Goal: Task Accomplishment & Management: Complete application form

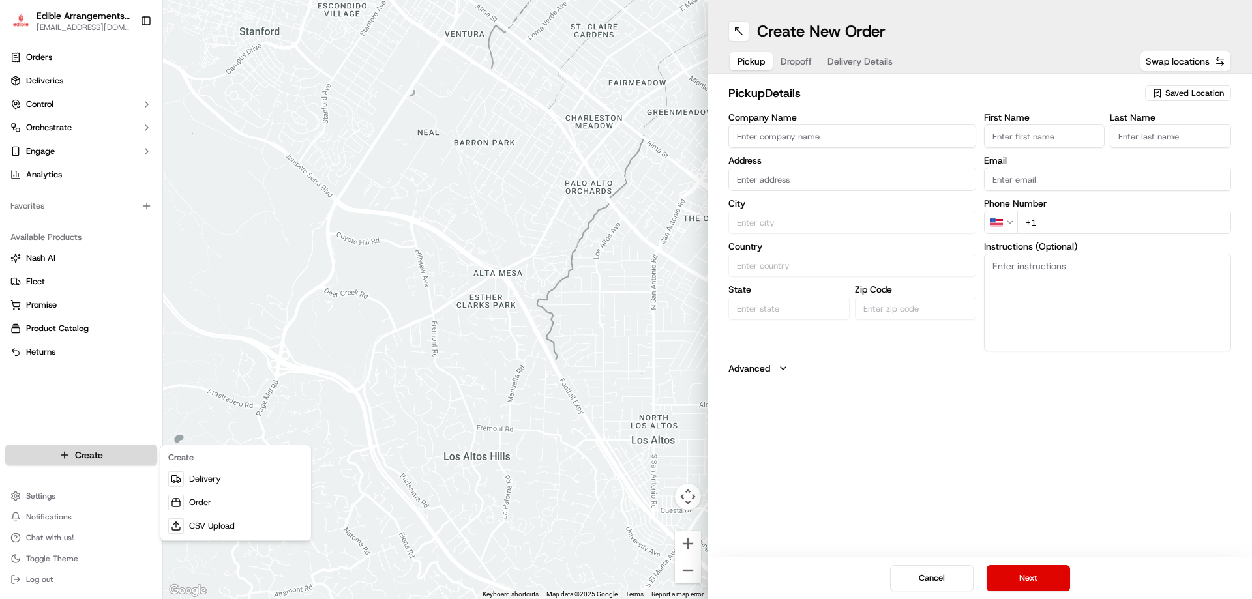
click at [88, 447] on html "Edible Arrangements - [GEOGRAPHIC_DATA], [GEOGRAPHIC_DATA] [EMAIL_ADDRESS][DOMA…" at bounding box center [626, 299] width 1252 height 599
click at [200, 505] on link "Order" at bounding box center [235, 502] width 145 height 23
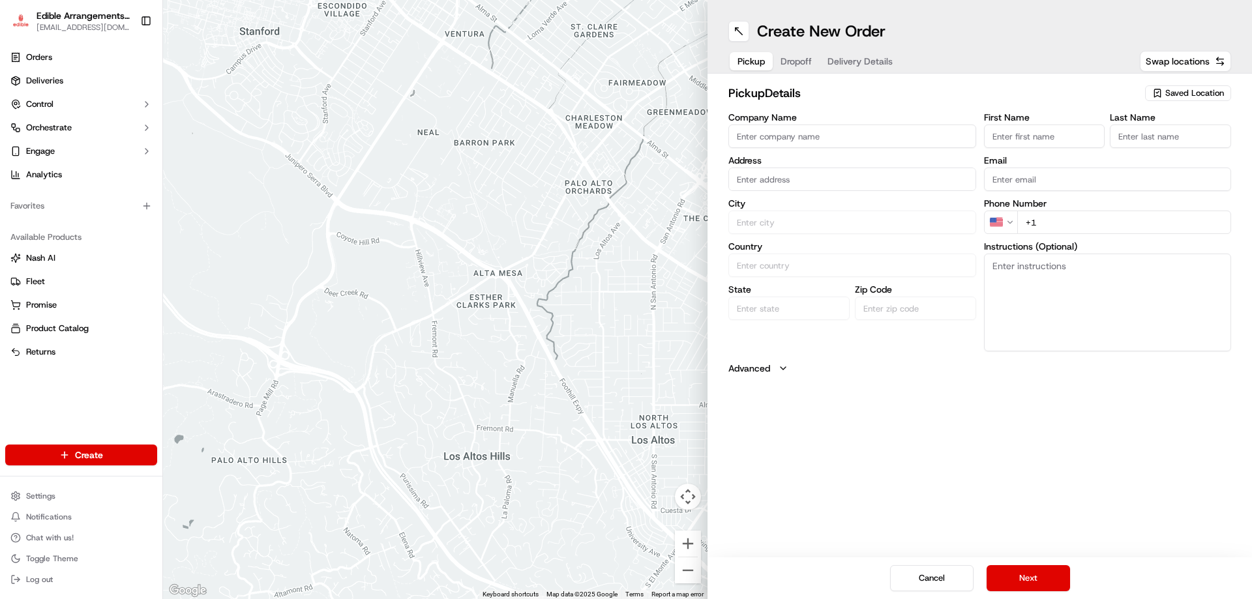
click at [1192, 89] on span "Saved Location" at bounding box center [1194, 93] width 59 height 12
click at [1129, 143] on span "Edible Arrangements - [GEOGRAPHIC_DATA], [GEOGRAPHIC_DATA] (PA578)" at bounding box center [1166, 147] width 160 height 23
type input "Edible Arrangements - [GEOGRAPHIC_DATA], [GEOGRAPHIC_DATA]"
type input "[STREET_ADDRESS]"
type input "[GEOGRAPHIC_DATA]"
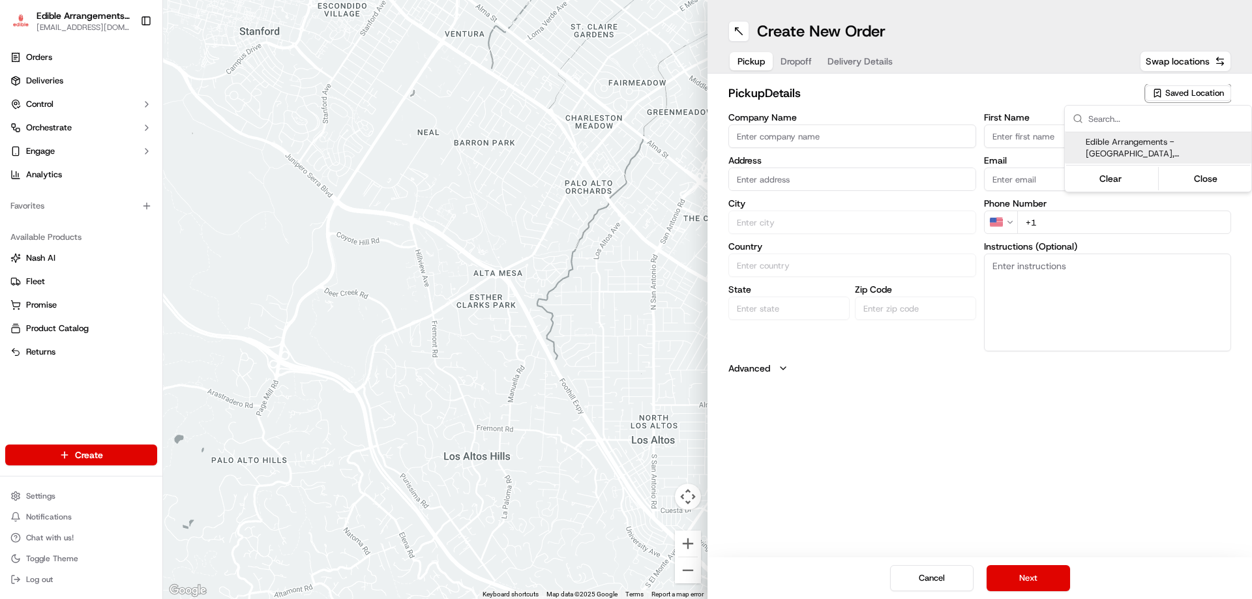
type input "US"
type input "PA"
type input "17112"
type input "[EMAIL_ADDRESS][DOMAIN_NAME]"
type input "[PHONE_NUMBER]"
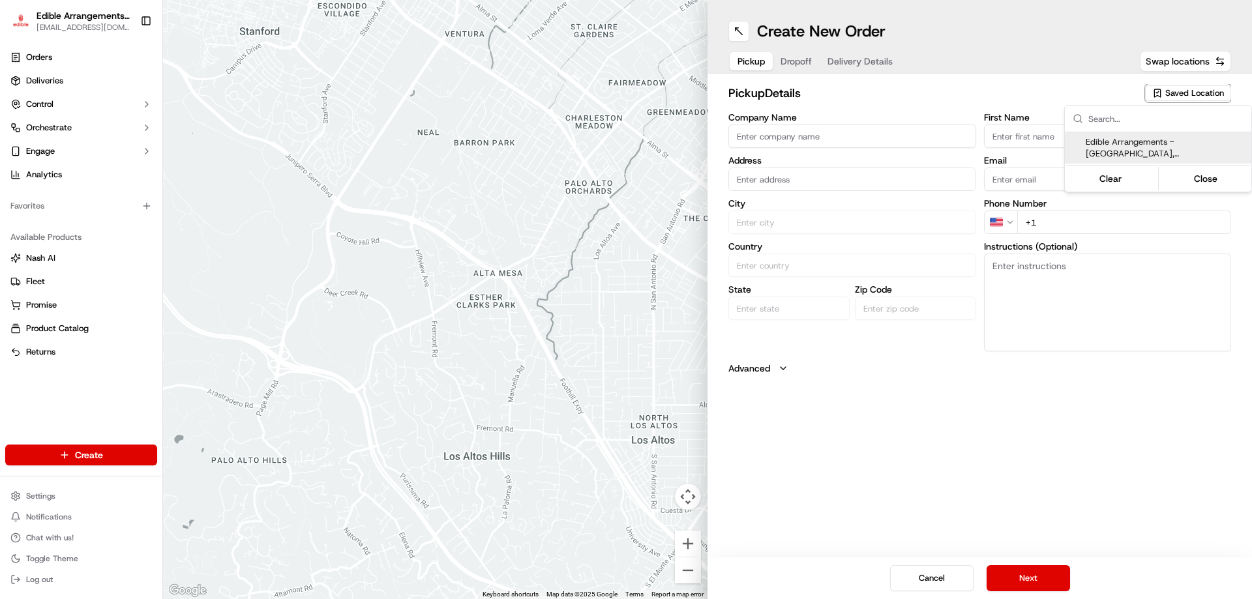
type textarea "Please come inside the store to pick up the arrangement."
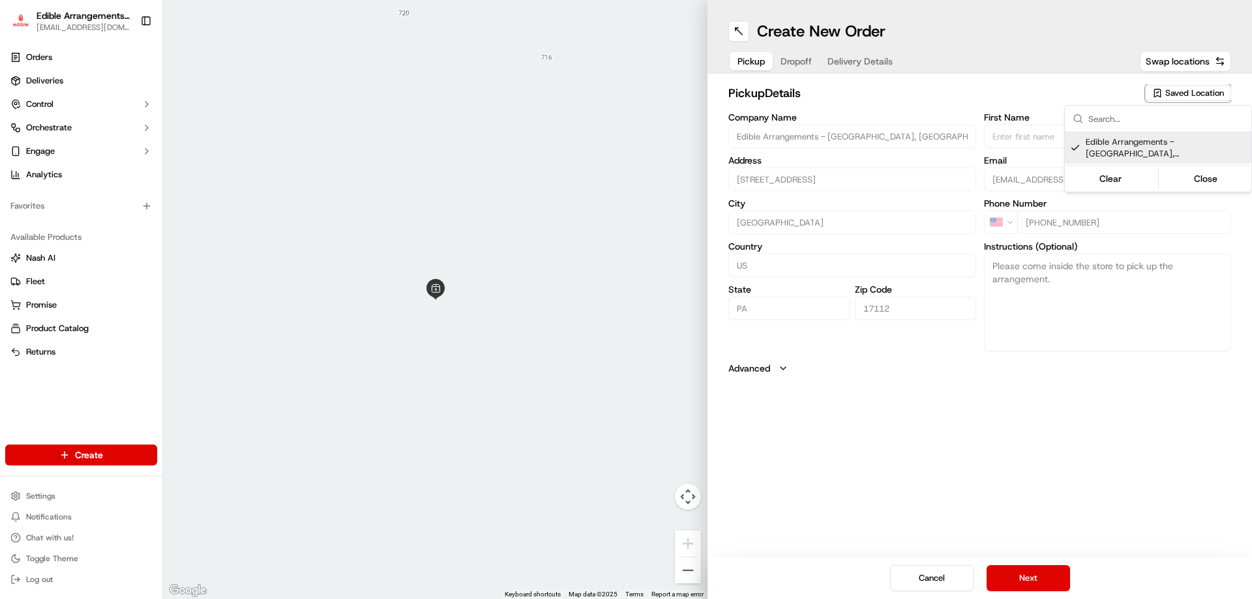
click at [1044, 572] on html "Edible Arrangements - [GEOGRAPHIC_DATA], [GEOGRAPHIC_DATA] [EMAIL_ADDRESS][DOMA…" at bounding box center [626, 299] width 1252 height 599
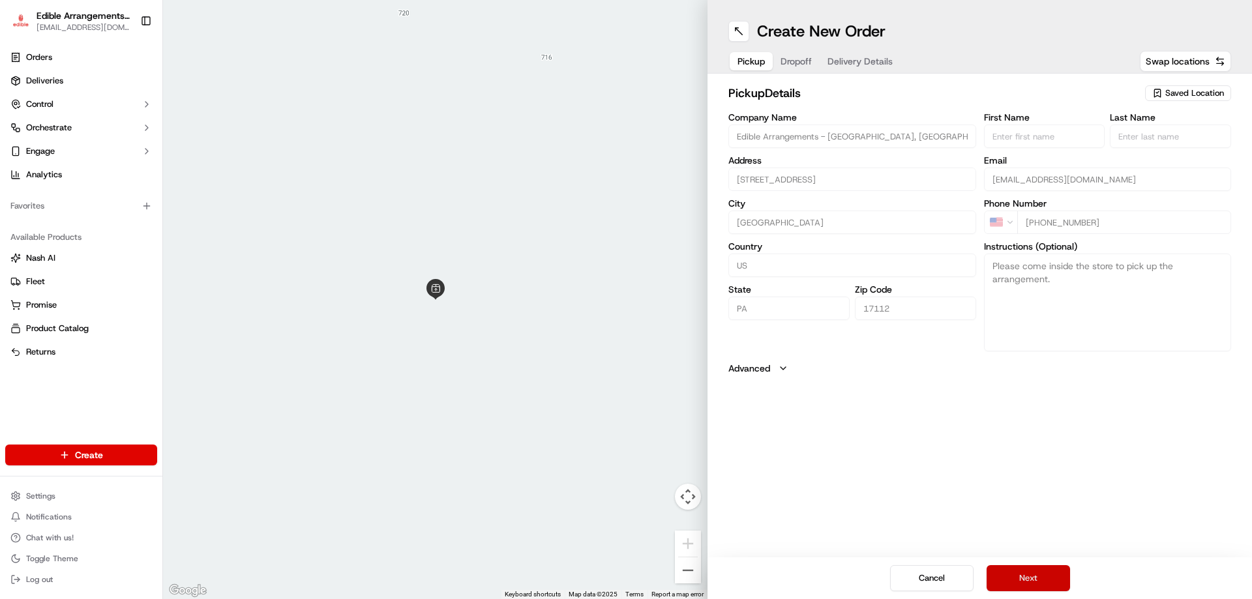
click at [1041, 582] on button "Next" at bounding box center [1028, 578] width 83 height 26
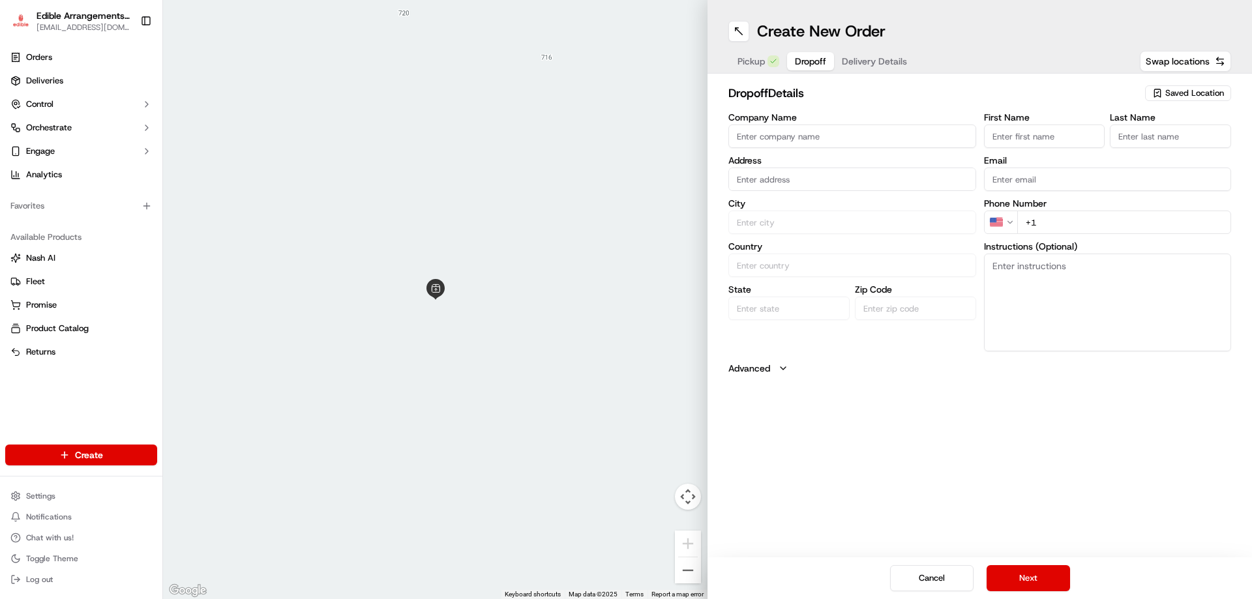
click at [1023, 141] on input "First Name" at bounding box center [1044, 136] width 121 height 23
type input "ohn"
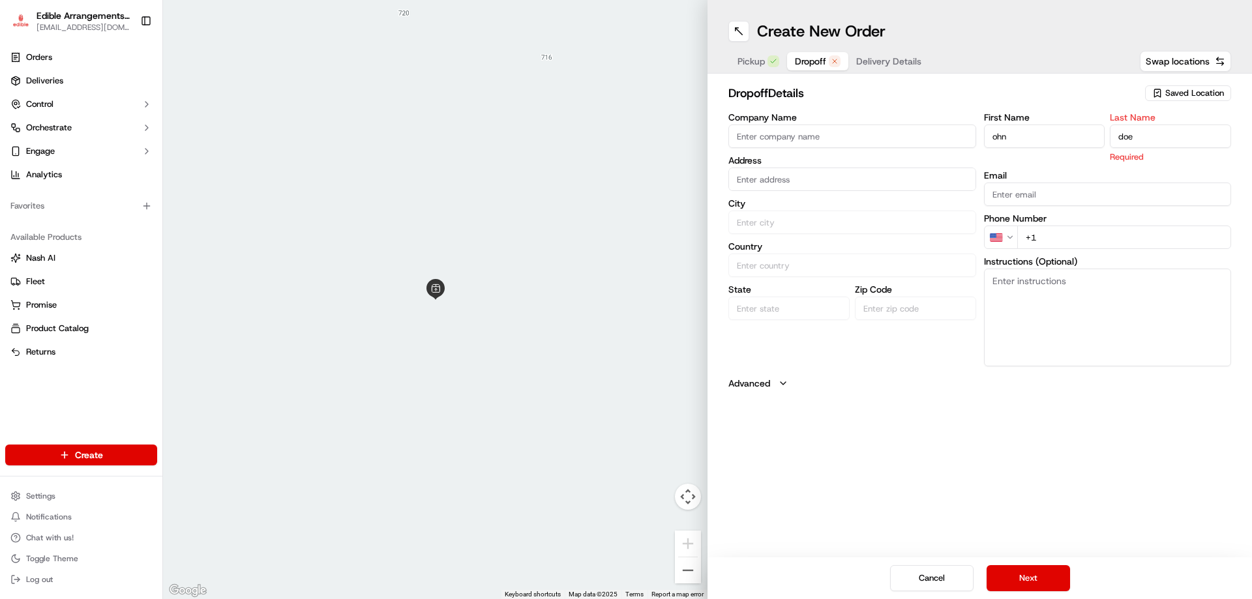
type input "doe"
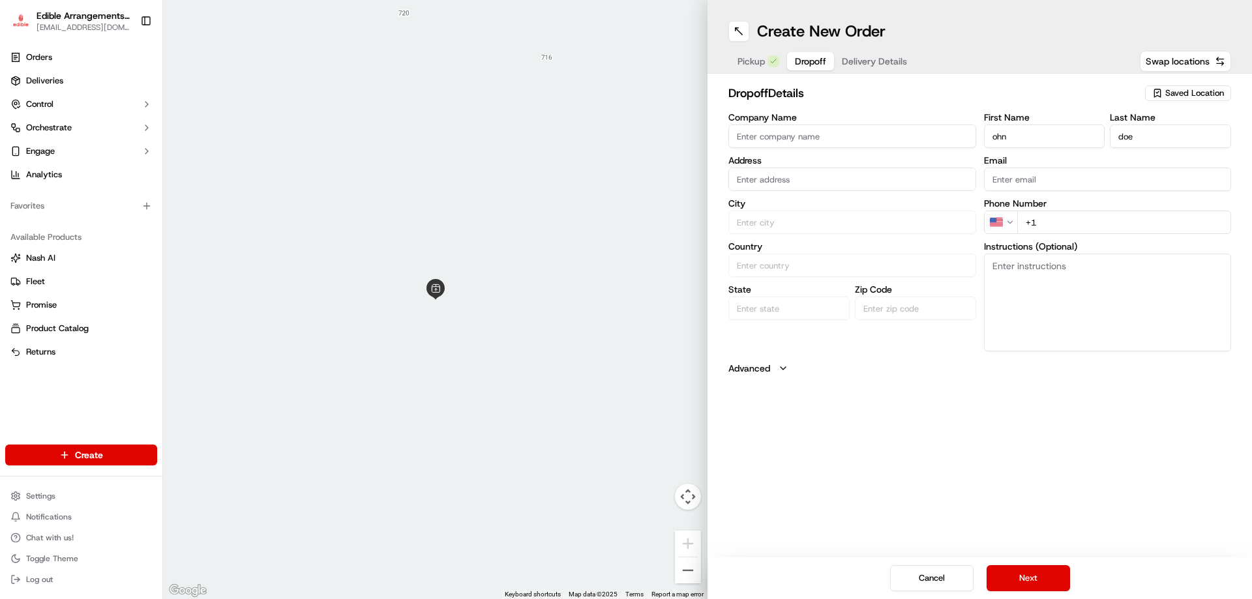
click at [857, 187] on input "text" at bounding box center [852, 179] width 248 height 23
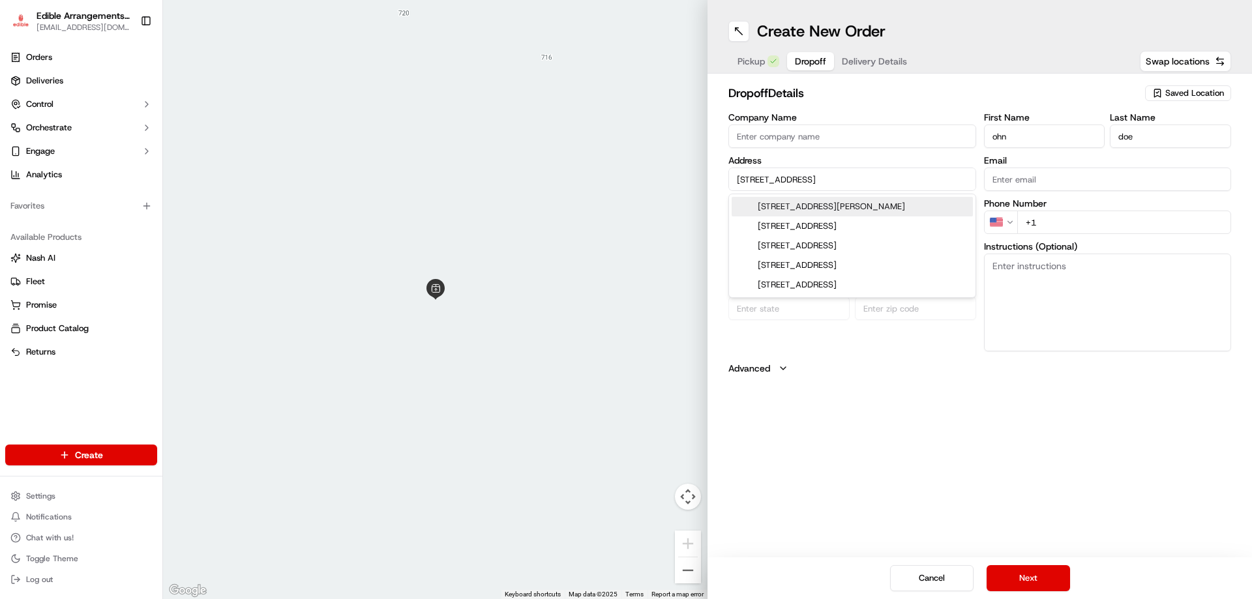
click at [836, 205] on div "[STREET_ADDRESS][PERSON_NAME]" at bounding box center [852, 207] width 241 height 20
type input "[STREET_ADDRESS][PERSON_NAME]"
type input "[PERSON_NAME]"
type input "[GEOGRAPHIC_DATA]"
type input "PA"
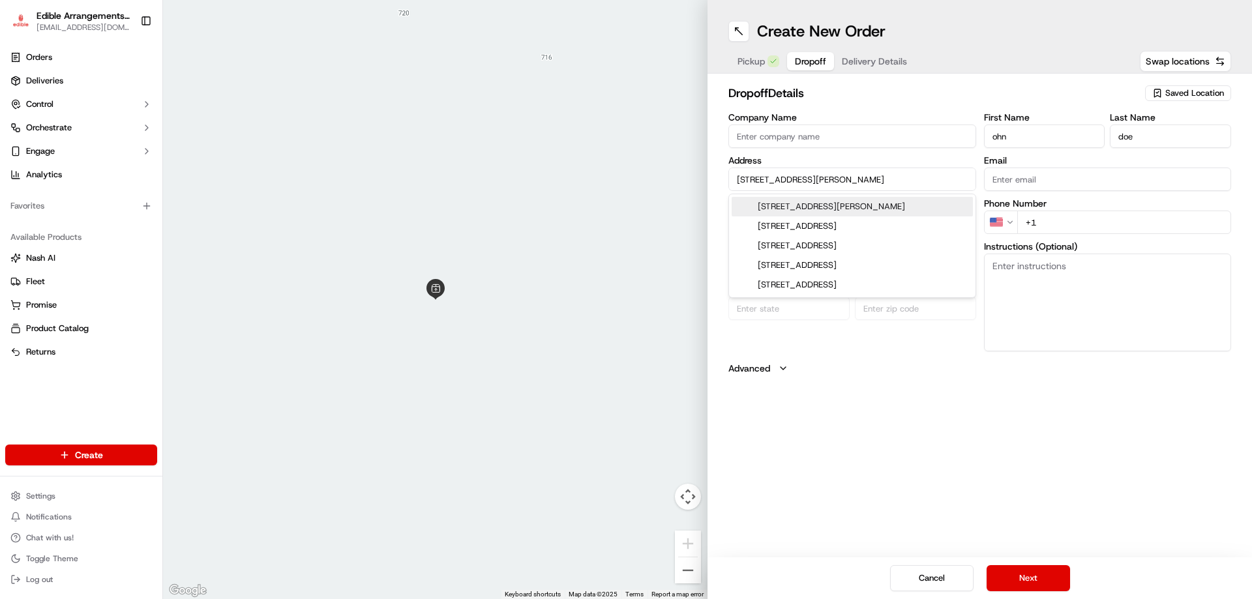
type input "17030"
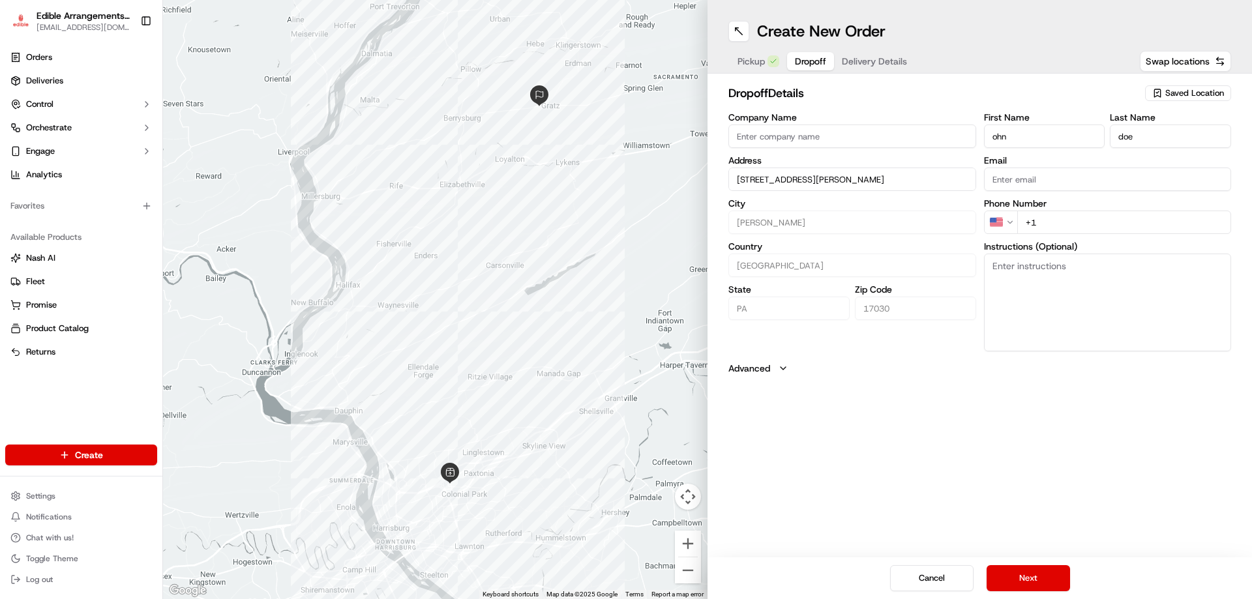
type input "[STREET_ADDRESS][PERSON_NAME]"
click at [1056, 229] on input "+1" at bounding box center [1124, 222] width 215 height 23
type input "[PHONE_NUMBER]"
click at [1072, 298] on textarea "Instructions (Optional)" at bounding box center [1108, 303] width 248 height 98
drag, startPoint x: 1030, startPoint y: 580, endPoint x: 1013, endPoint y: 554, distance: 31.1
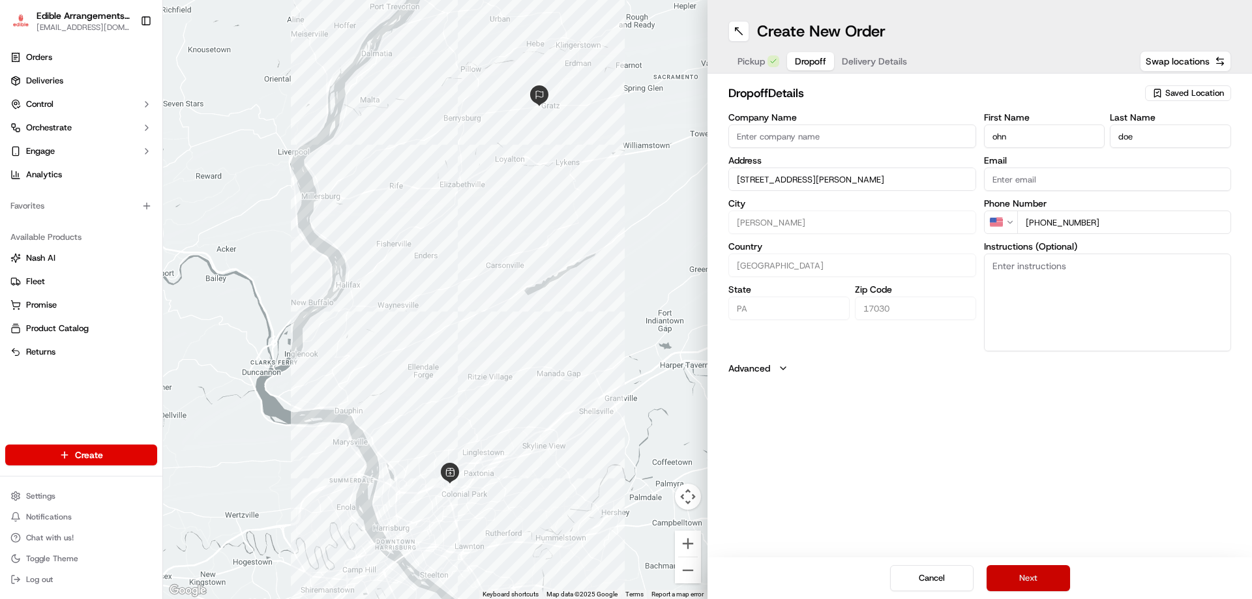
click at [1030, 580] on button "Next" at bounding box center [1028, 578] width 83 height 26
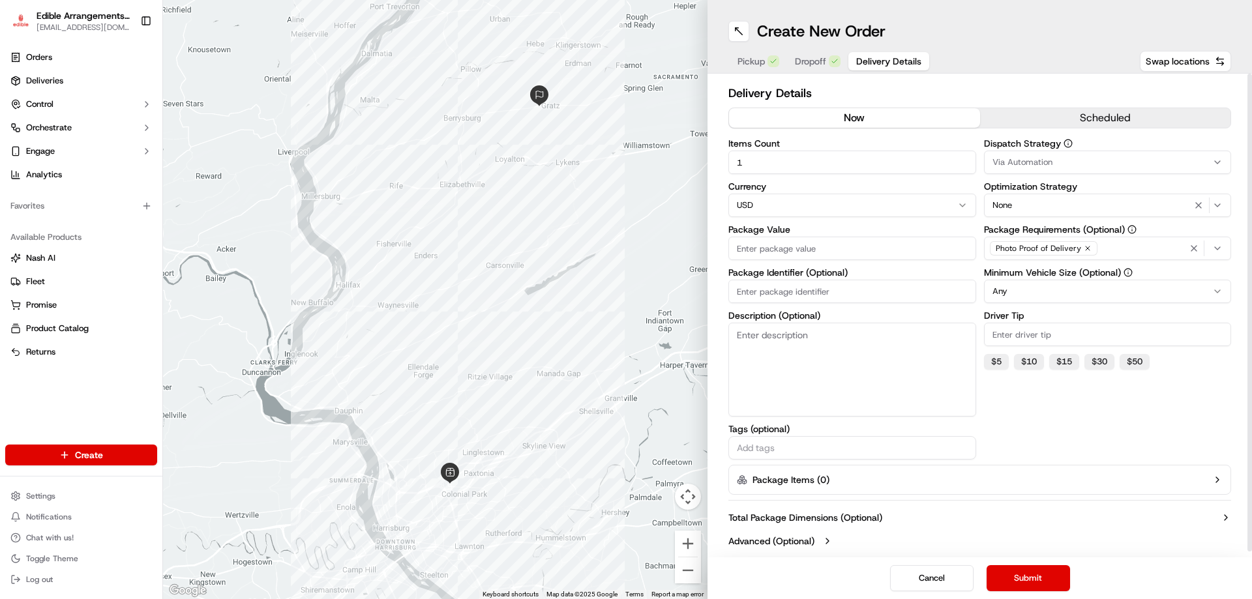
click at [803, 252] on input "Package Value" at bounding box center [852, 248] width 248 height 23
type input "100.00"
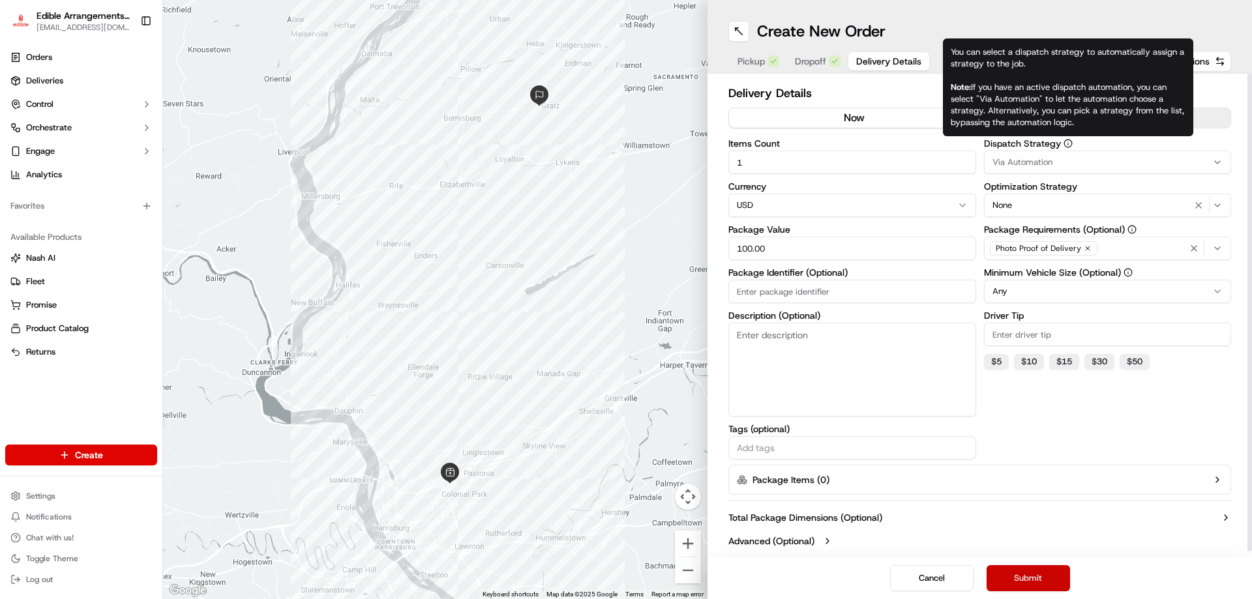
click at [1035, 571] on button "Submit" at bounding box center [1028, 578] width 83 height 26
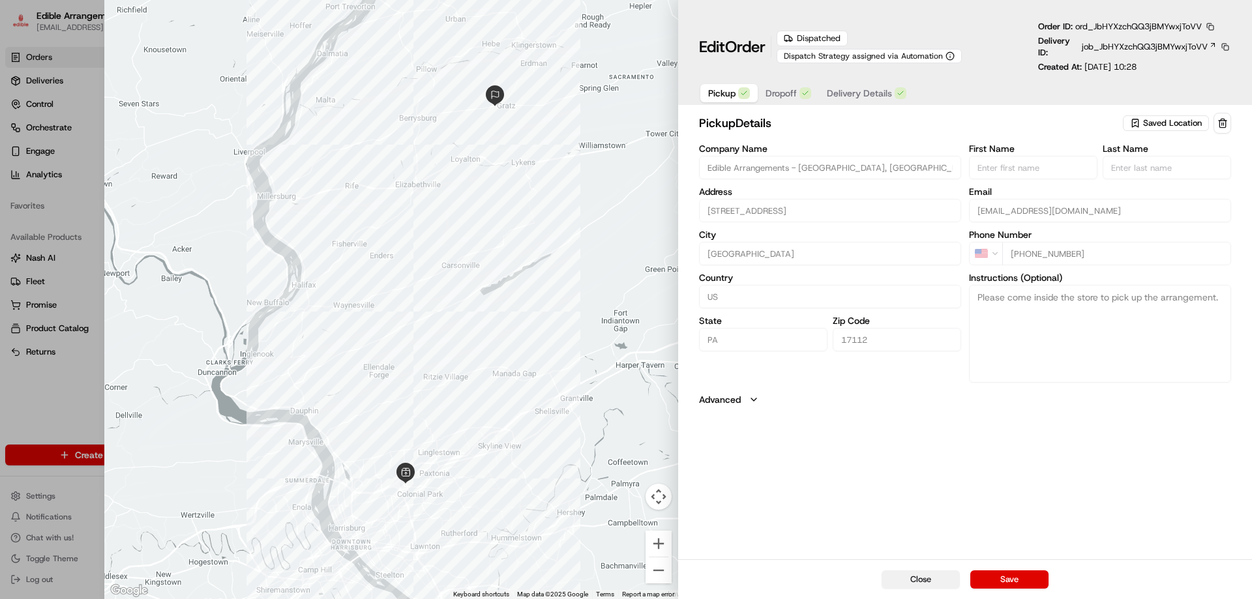
click at [911, 577] on button "Close" at bounding box center [921, 580] width 78 height 18
type input "+1"
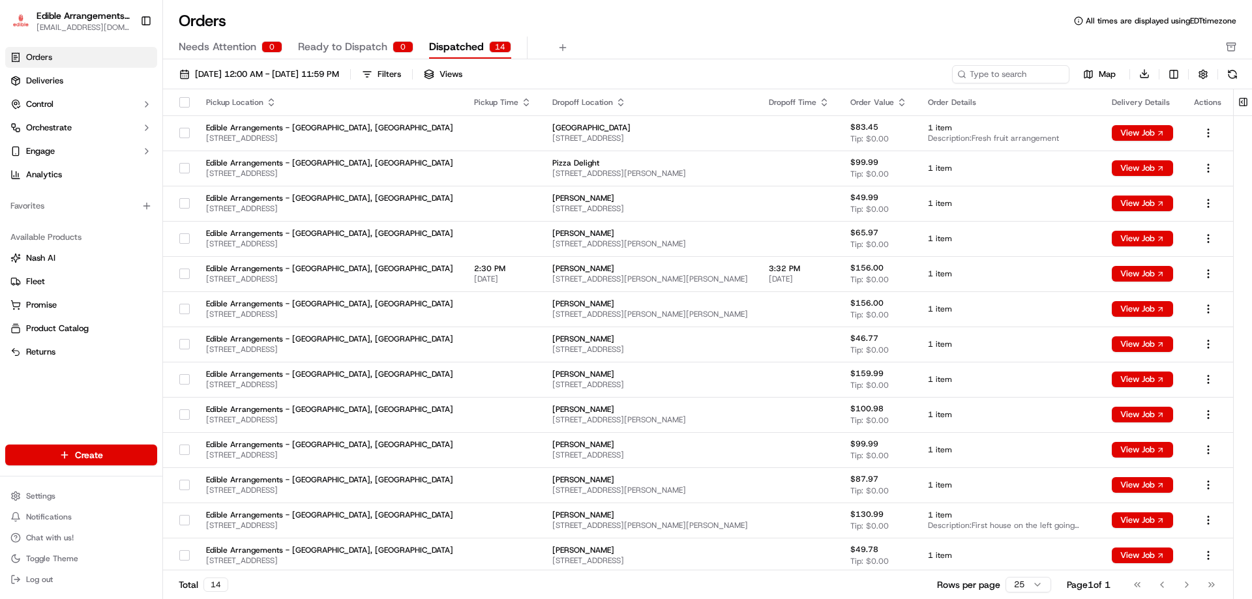
click at [76, 60] on link "Orders" at bounding box center [81, 57] width 152 height 21
click at [48, 77] on span "Deliveries" at bounding box center [44, 81] width 37 height 12
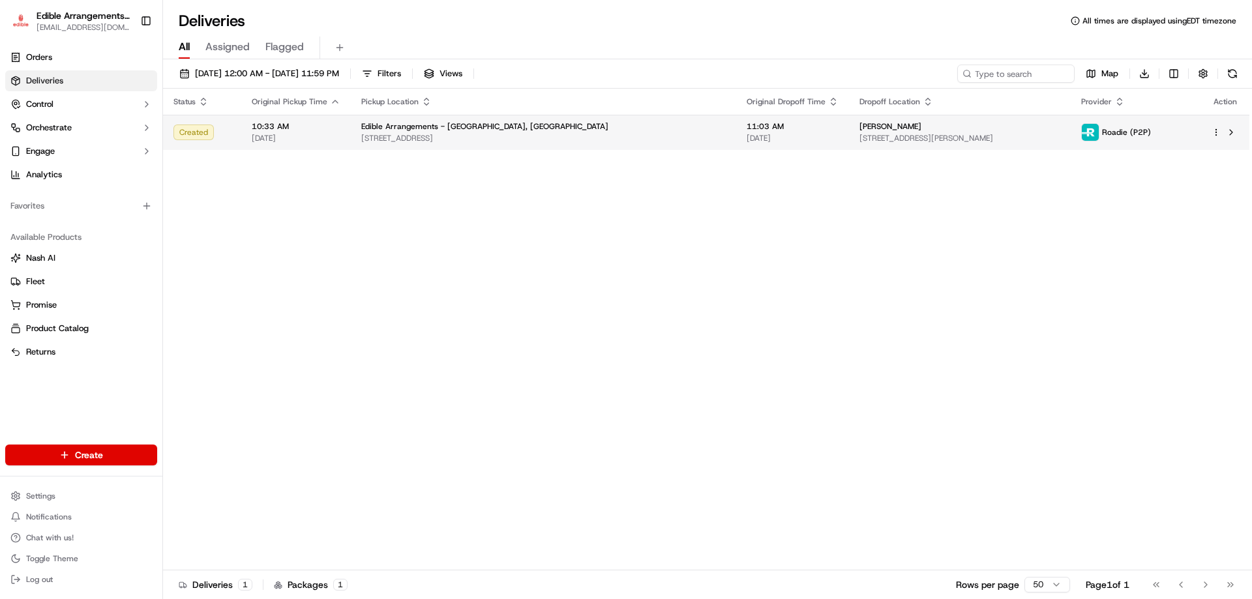
click at [494, 140] on span "[STREET_ADDRESS]" at bounding box center [543, 138] width 365 height 10
click at [1216, 134] on html "Edible Arrangements - [GEOGRAPHIC_DATA], [GEOGRAPHIC_DATA] [EMAIL_ADDRESS][DOMA…" at bounding box center [626, 299] width 1252 height 599
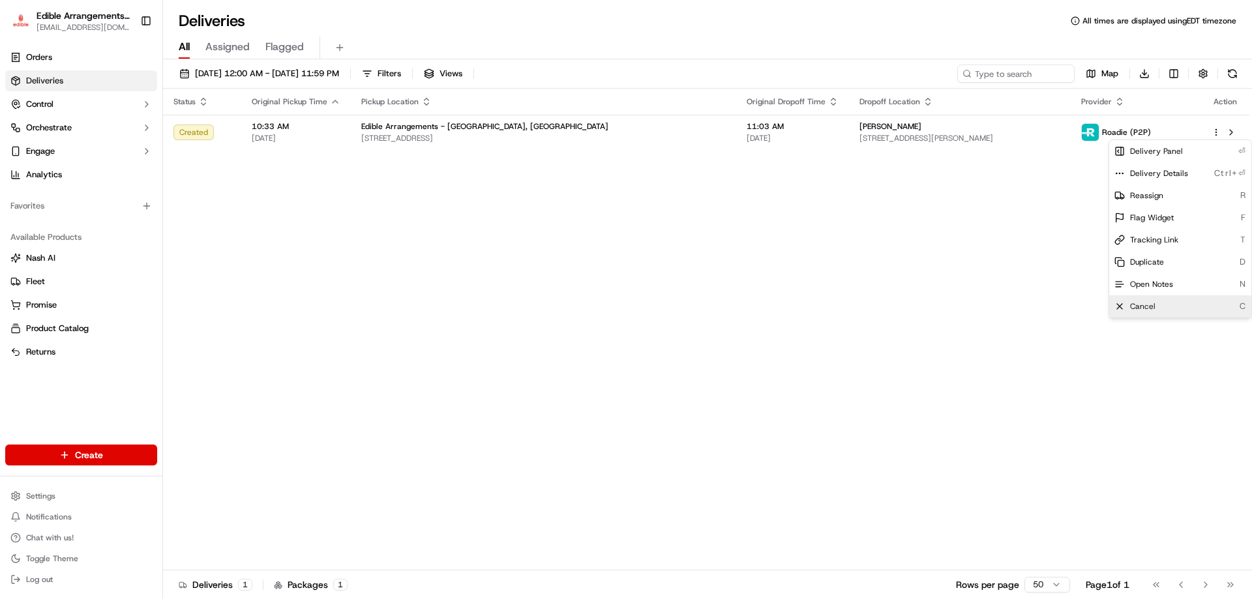
click at [1137, 312] on div "Cancel C" at bounding box center [1180, 306] width 142 height 22
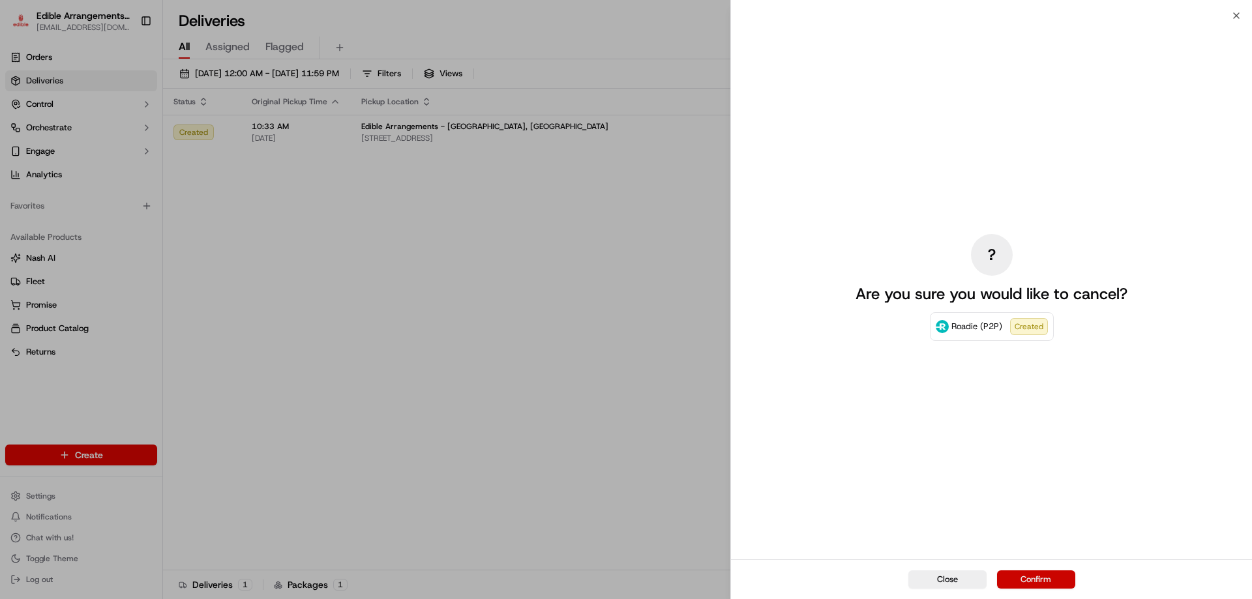
click at [1062, 581] on button "Confirm" at bounding box center [1036, 580] width 78 height 18
